Goal: Task Accomplishment & Management: Manage account settings

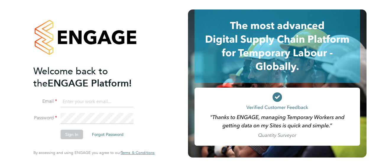
type input "[EMAIL_ADDRESS][PERSON_NAME][DOMAIN_NAME]"
click at [20, 129] on div "Welcome back to the ENGAGE Platform! Email mark.burnett@vistry.co.uk Password S…" at bounding box center [94, 83] width 188 height 167
click at [70, 131] on button "Sign In" at bounding box center [72, 133] width 22 height 9
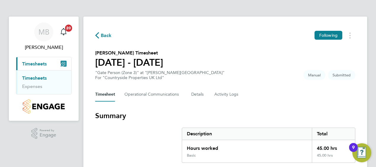
click at [133, 144] on section "Summary Description Total Hours worked 45.00 hrs Basic 45.00 hrs" at bounding box center [225, 137] width 260 height 52
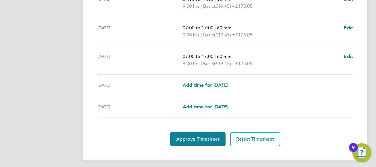
scroll to position [264, 0]
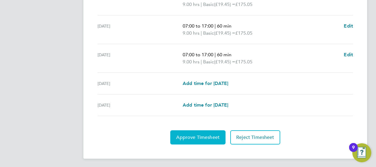
click at [191, 134] on span "Approve Timesheet" at bounding box center [197, 137] width 43 height 6
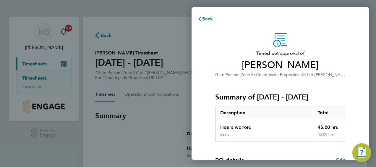
click at [209, 133] on div "Timesheet approval of [PERSON_NAME] Gate Person (Zone 3) · Countryside Properti…" at bounding box center [280, 151] width 144 height 236
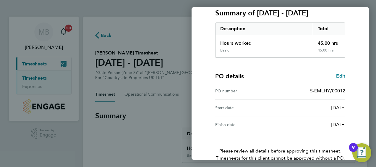
scroll to position [116, 0]
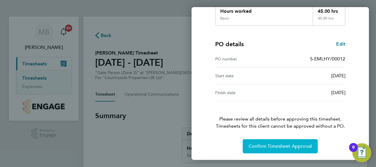
click at [275, 144] on span "Confirm Timesheet Approval" at bounding box center [279, 146] width 63 height 6
